Goal: Navigation & Orientation: Find specific page/section

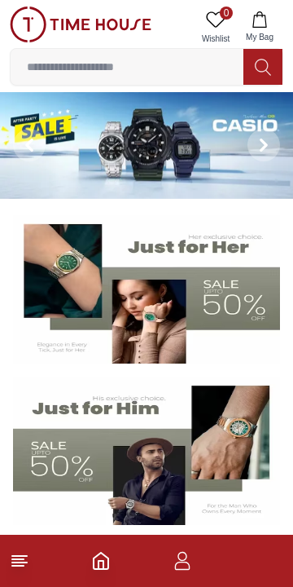
click at [66, 133] on img at bounding box center [146, 145] width 293 height 107
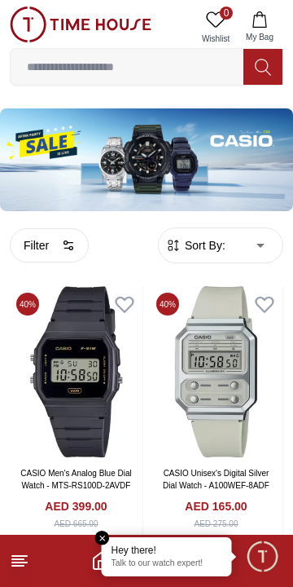
click at [66, 17] on img at bounding box center [81, 25] width 142 height 36
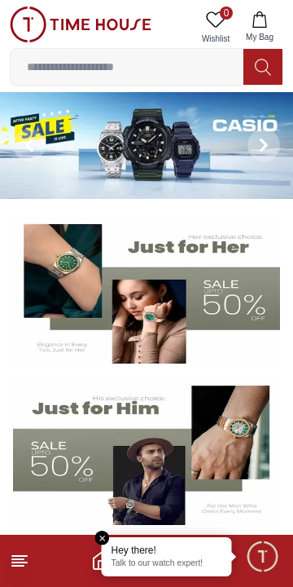
click at [23, 29] on img at bounding box center [81, 25] width 142 height 36
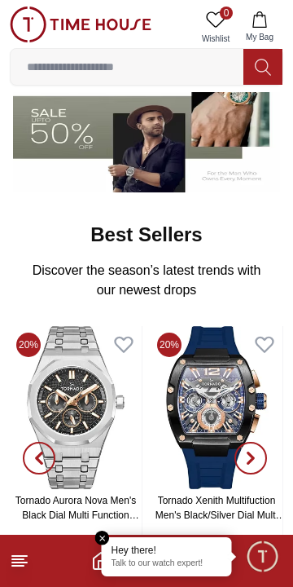
scroll to position [343, 0]
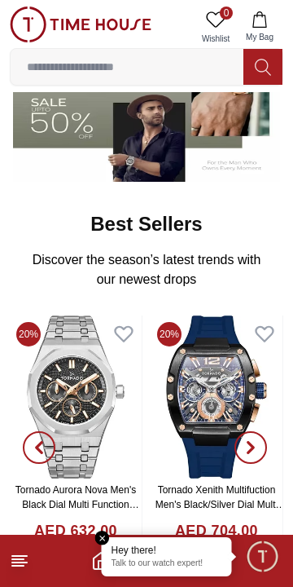
click at [18, 566] on line at bounding box center [17, 566] width 11 height 0
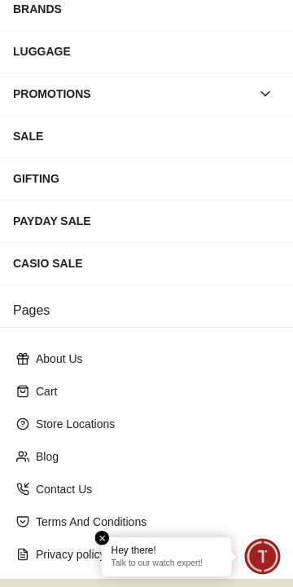
scroll to position [329, 0]
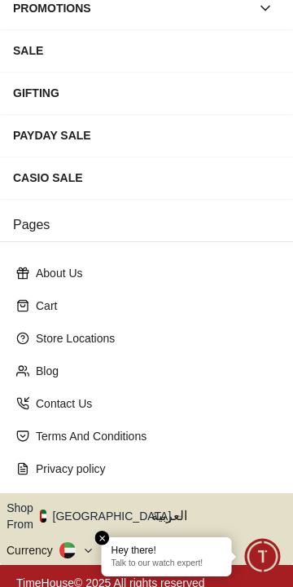
click at [90, 514] on button "Shop From [GEOGRAPHIC_DATA]" at bounding box center [95, 516] width 177 height 33
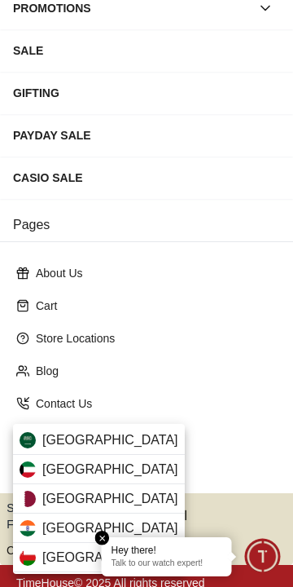
click at [115, 470] on div "[GEOGRAPHIC_DATA]" at bounding box center [99, 469] width 172 height 29
